Goal: Information Seeking & Learning: Learn about a topic

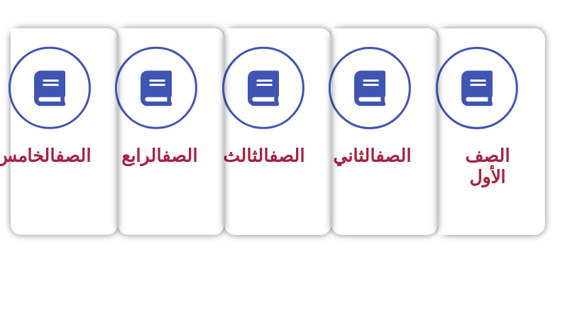
scroll to position [426, 0]
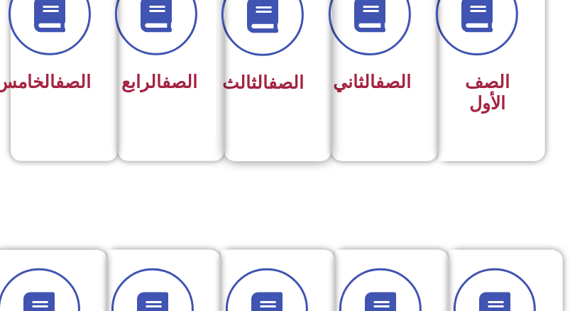
click at [259, 124] on div "الصف الثالث" at bounding box center [273, 48] width 99 height 187
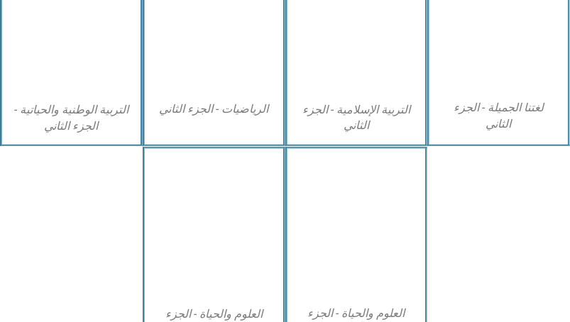
scroll to position [710, 0]
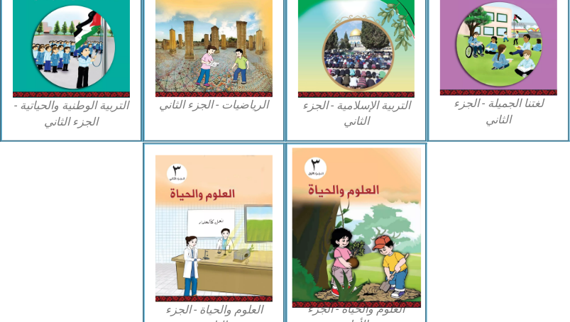
click at [335, 205] on img at bounding box center [356, 228] width 129 height 161
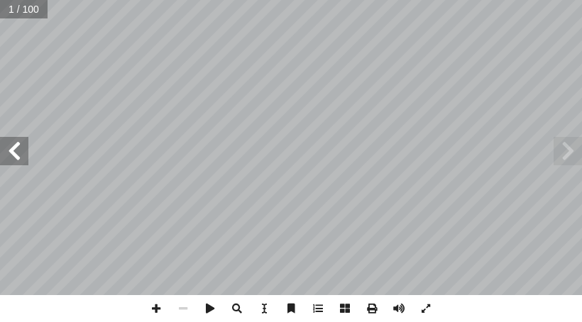
click at [16, 156] on span at bounding box center [14, 151] width 28 height 28
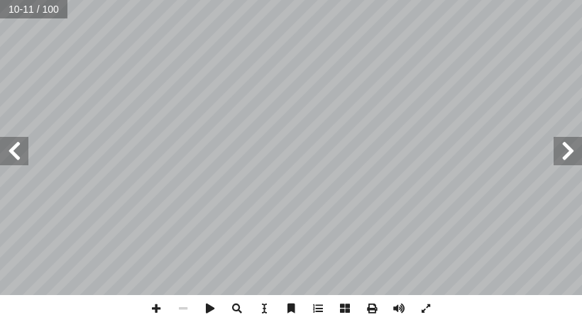
click at [16, 156] on span at bounding box center [14, 151] width 28 height 28
click at [156, 309] on span at bounding box center [156, 308] width 27 height 27
click at [7, 145] on span at bounding box center [14, 151] width 28 height 28
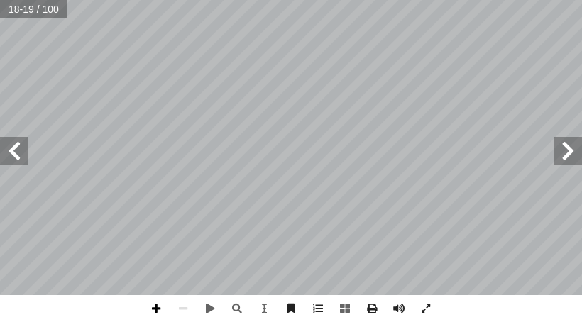
click at [153, 307] on span at bounding box center [156, 308] width 27 height 27
click at [26, 154] on span at bounding box center [14, 151] width 28 height 28
